Goal: Participate in discussion: Engage in conversation with other users on a specific topic

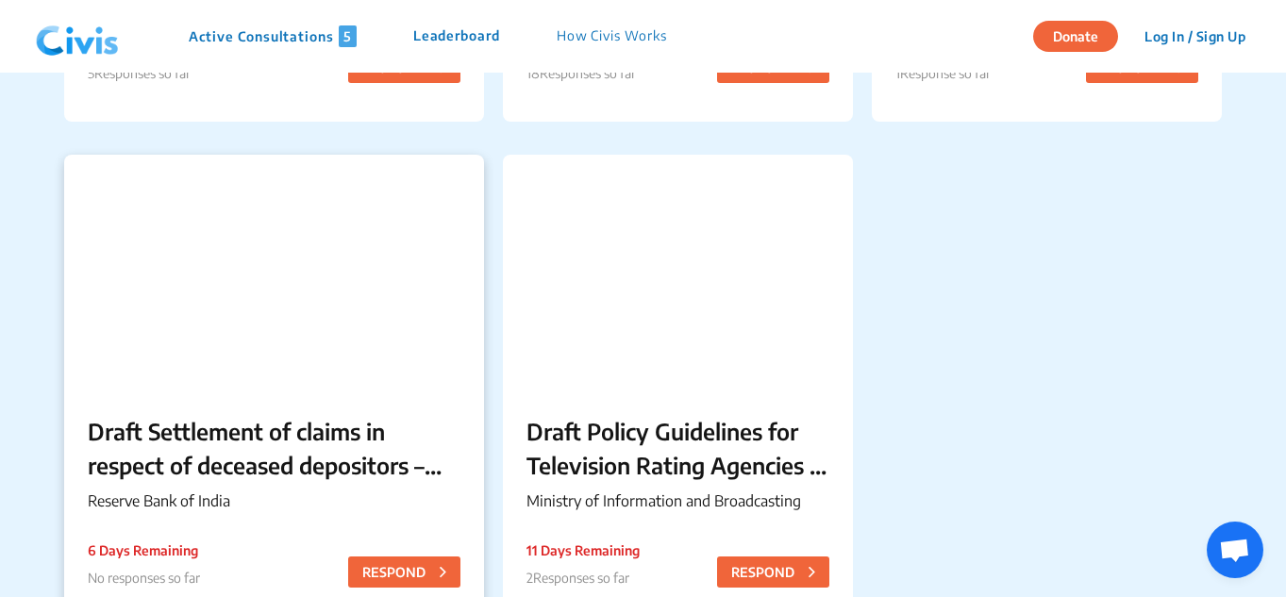
scroll to position [693, 0]
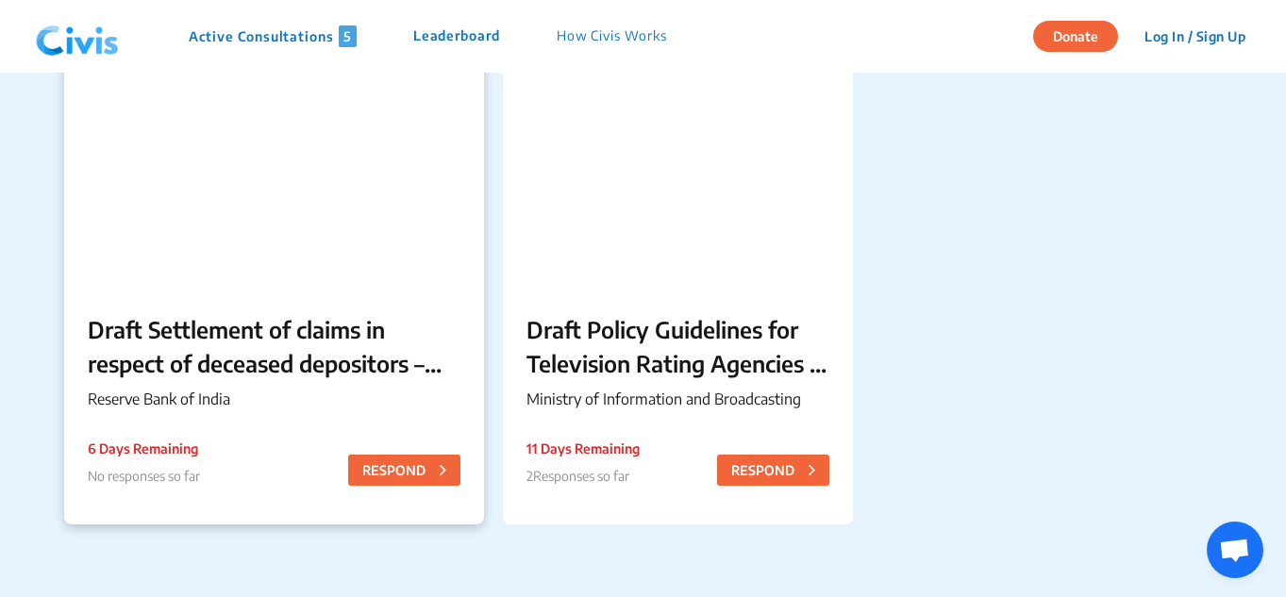
click at [223, 325] on p "Draft Settlement of claims in respect of deceased depositors – Simplification o…" at bounding box center [274, 346] width 373 height 68
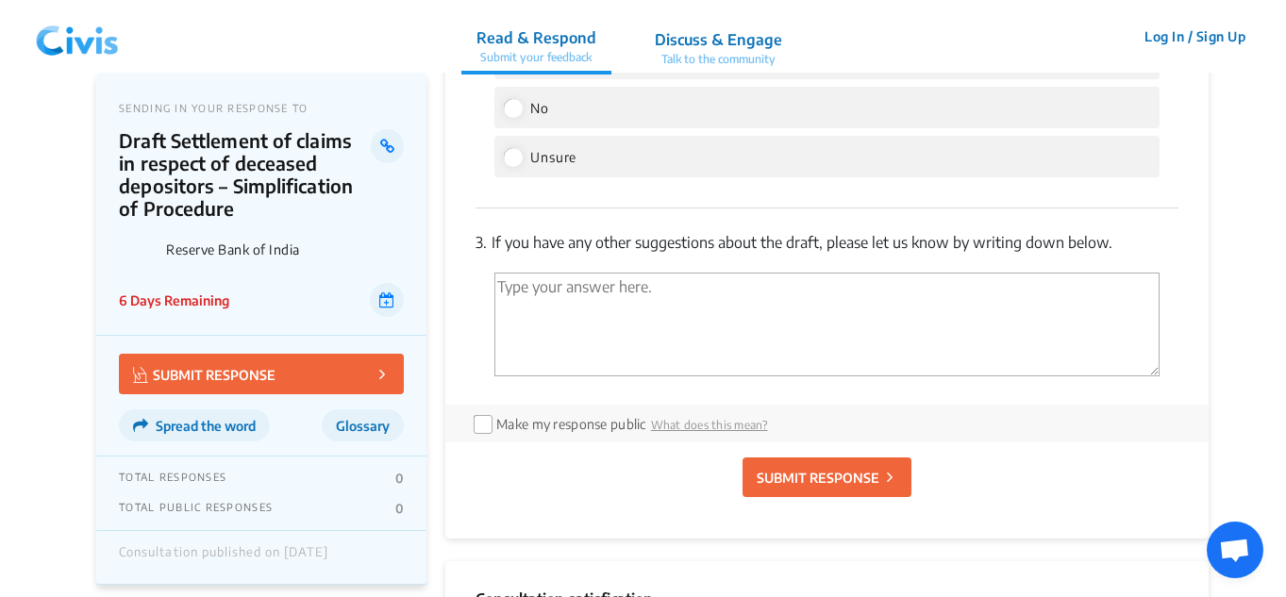
scroll to position [1842, 0]
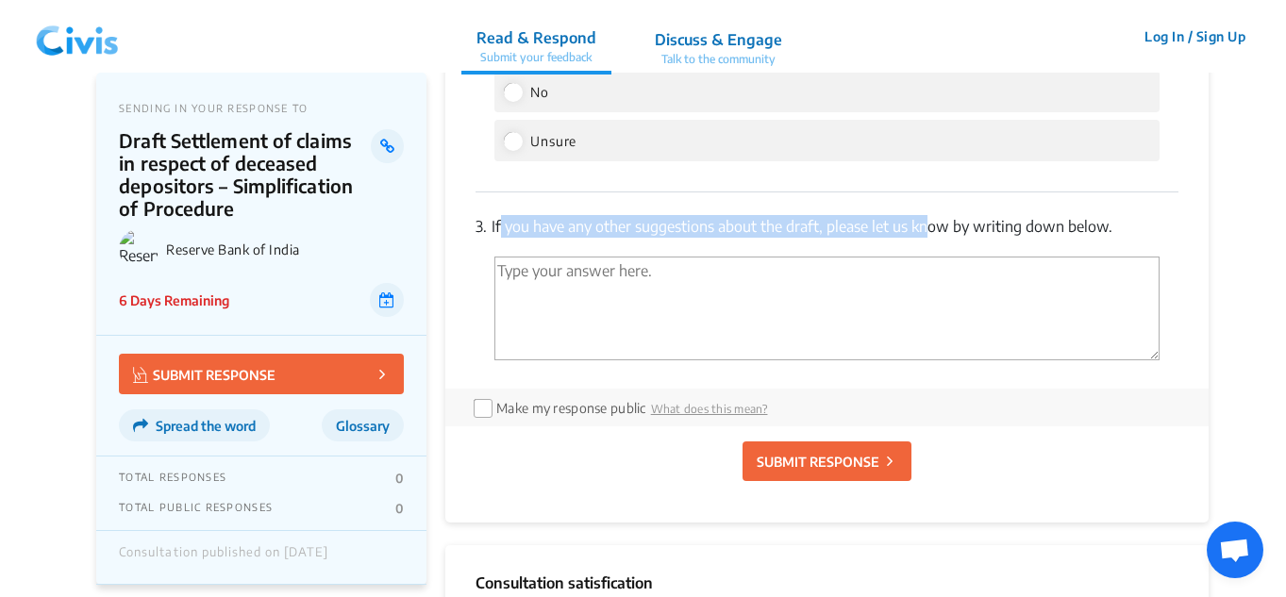
drag, startPoint x: 498, startPoint y: 225, endPoint x: 927, endPoint y: 209, distance: 429.5
click at [927, 209] on div "3. If you have any other suggestions about the draft, please let us know by wri…" at bounding box center [826, 290] width 703 height 196
drag, startPoint x: 493, startPoint y: 229, endPoint x: 1137, endPoint y: 215, distance: 643.5
click at [1137, 215] on p "3. If you have any other suggestions about the draft, please let us know by wri…" at bounding box center [826, 226] width 703 height 23
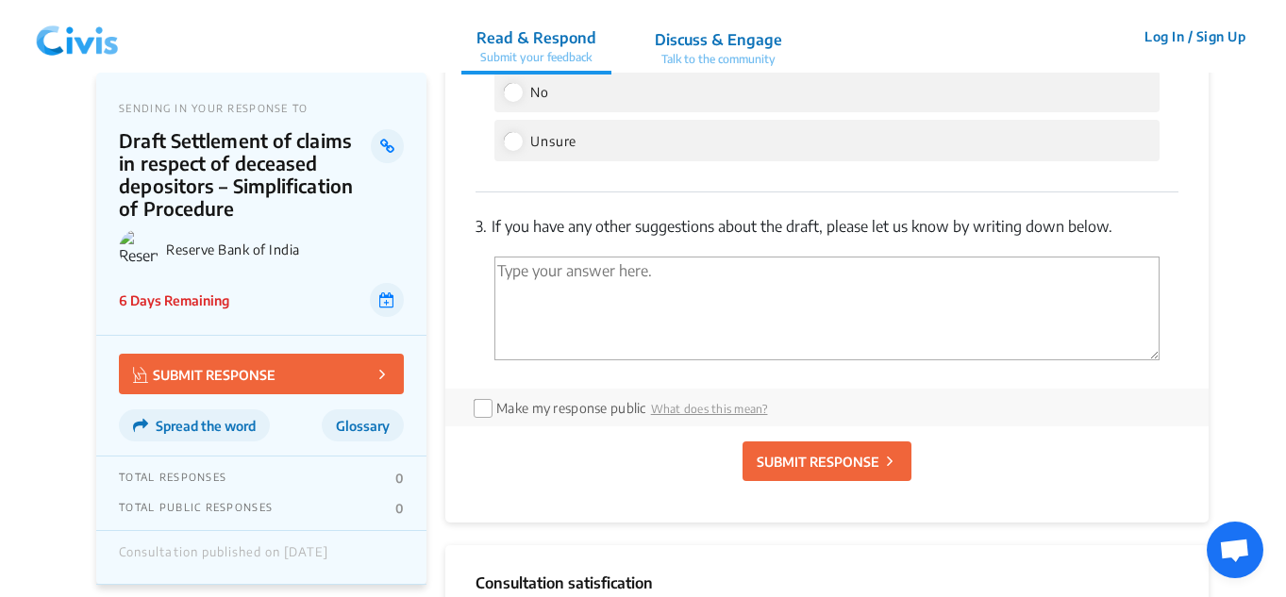
copy p "If you have any other suggestions about the draft, please let us know by writin…"
click at [47, 52] on img at bounding box center [77, 36] width 98 height 57
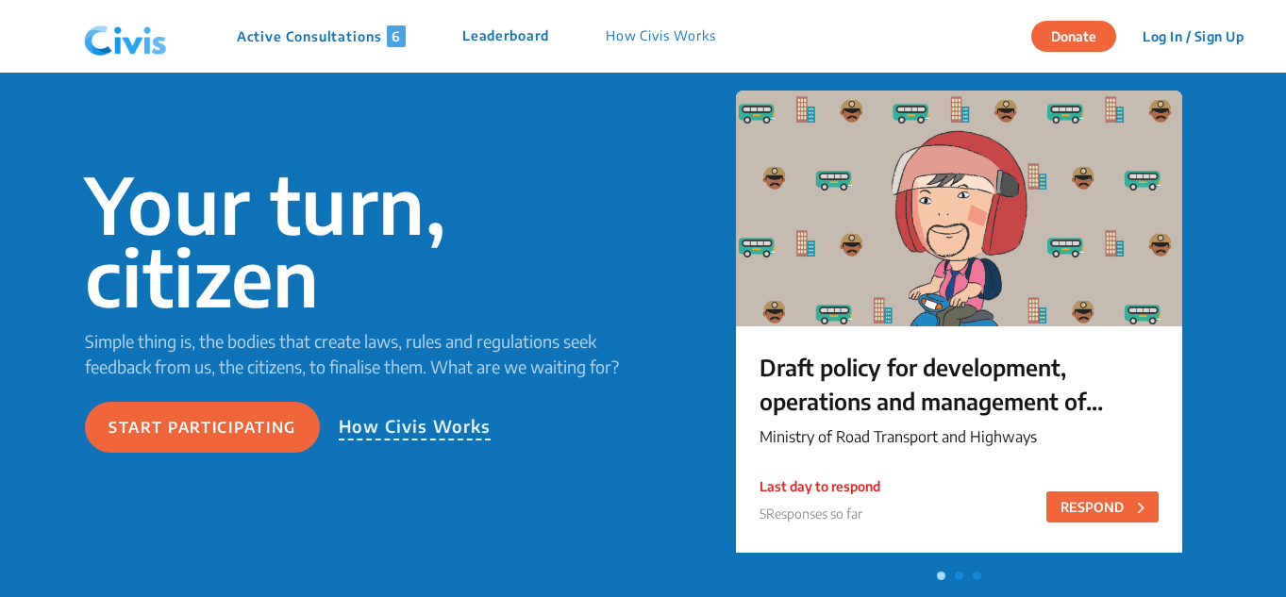
scroll to position [131, 0]
